Goal: Check status: Check status

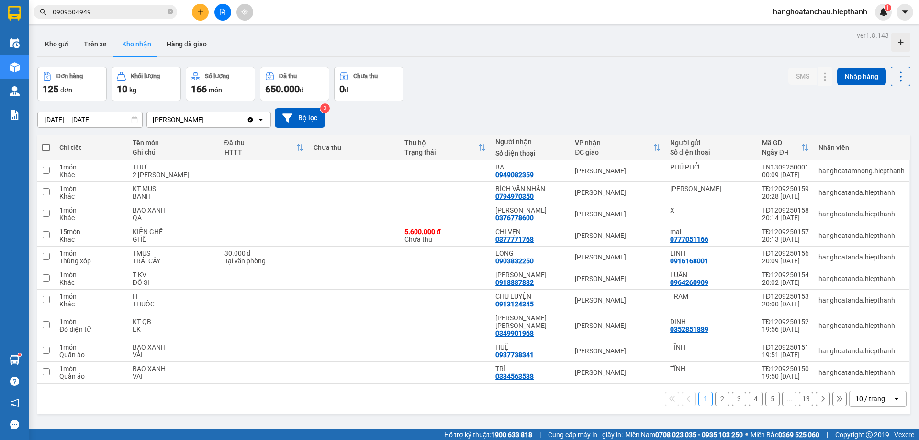
click at [170, 11] on icon "close-circle" at bounding box center [171, 12] width 6 height 6
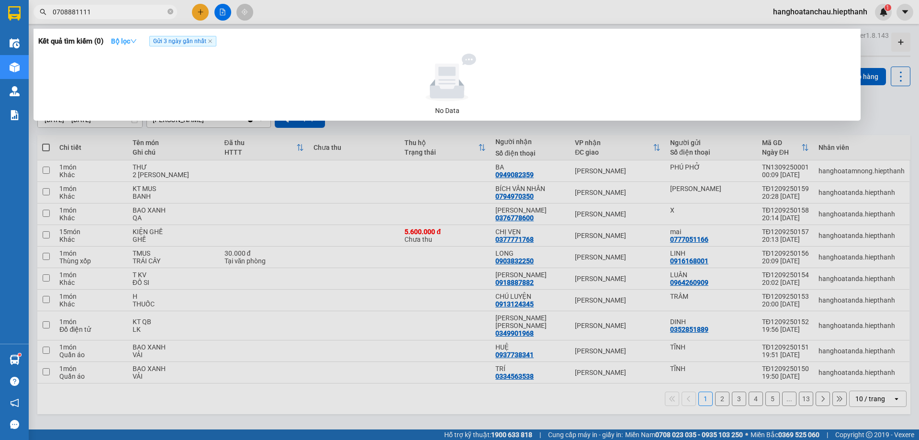
type input "0708881111"
click at [133, 39] on strong "Bộ lọc" at bounding box center [124, 41] width 26 height 8
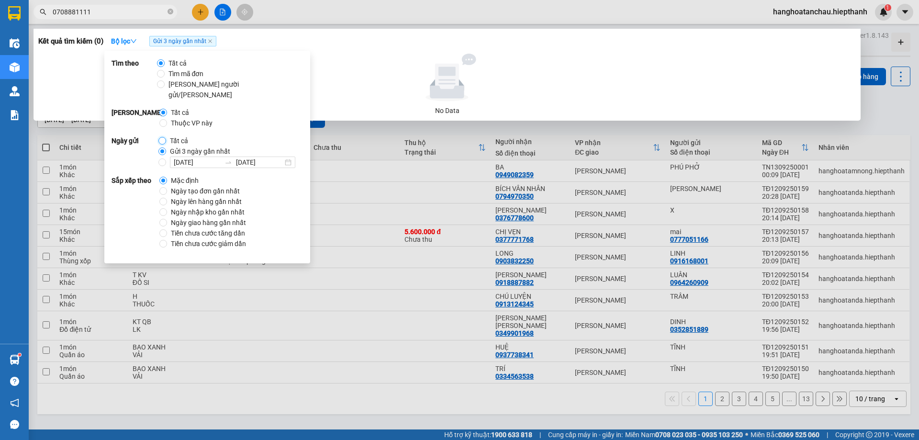
click at [162, 137] on input "Tất cả" at bounding box center [162, 141] width 8 height 8
radio input "true"
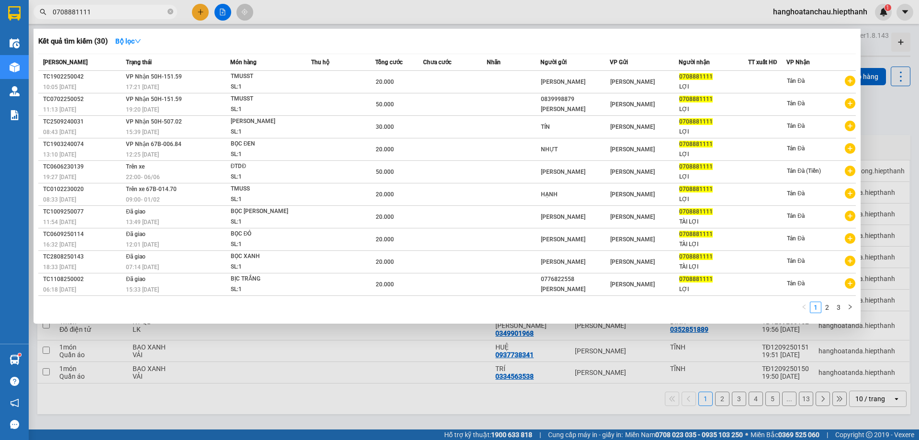
click at [347, 11] on div at bounding box center [459, 220] width 919 height 440
click at [142, 14] on input "0708881111" at bounding box center [109, 12] width 113 height 11
click at [137, 40] on icon "down" at bounding box center [138, 41] width 7 height 7
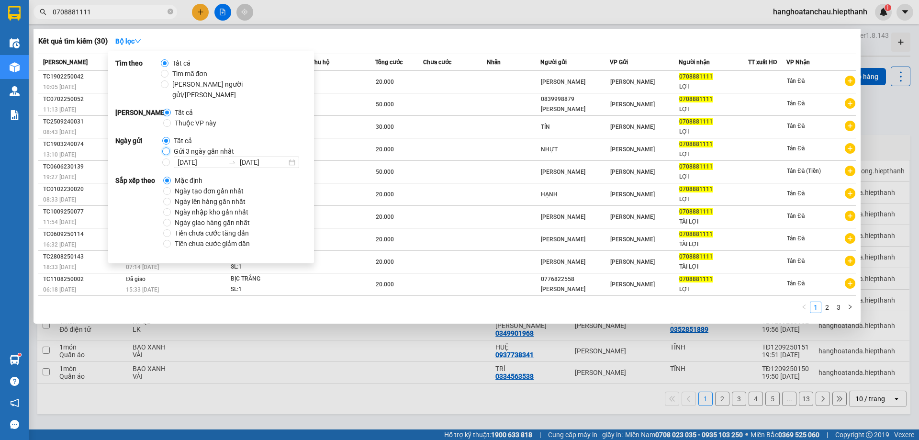
click at [163, 147] on input "Gửi 3 ngày gần nhất" at bounding box center [166, 151] width 8 height 8
radio input "true"
radio input "false"
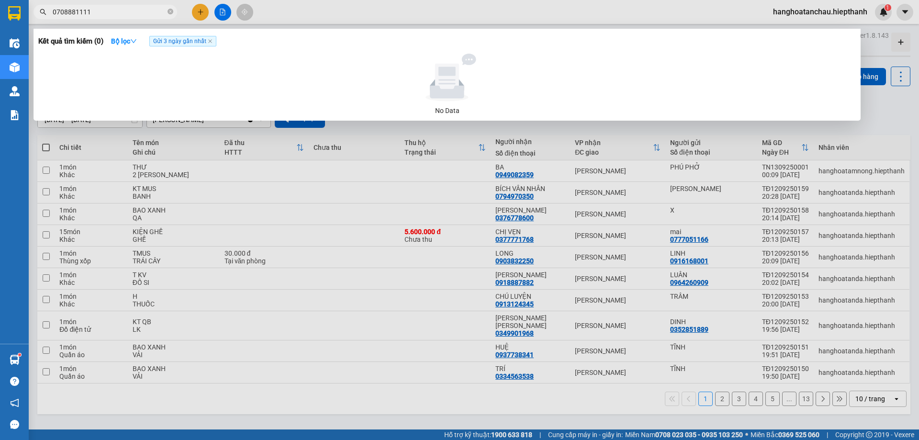
click at [323, 16] on div at bounding box center [459, 220] width 919 height 440
